Goal: Find specific page/section: Find specific page/section

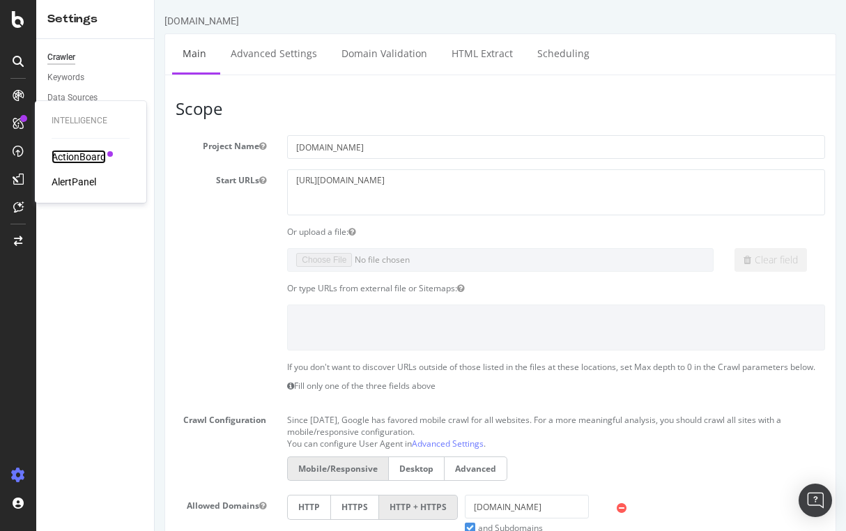
click at [83, 155] on div "ActionBoard" at bounding box center [79, 157] width 54 height 14
